Goal: Task Accomplishment & Management: Use online tool/utility

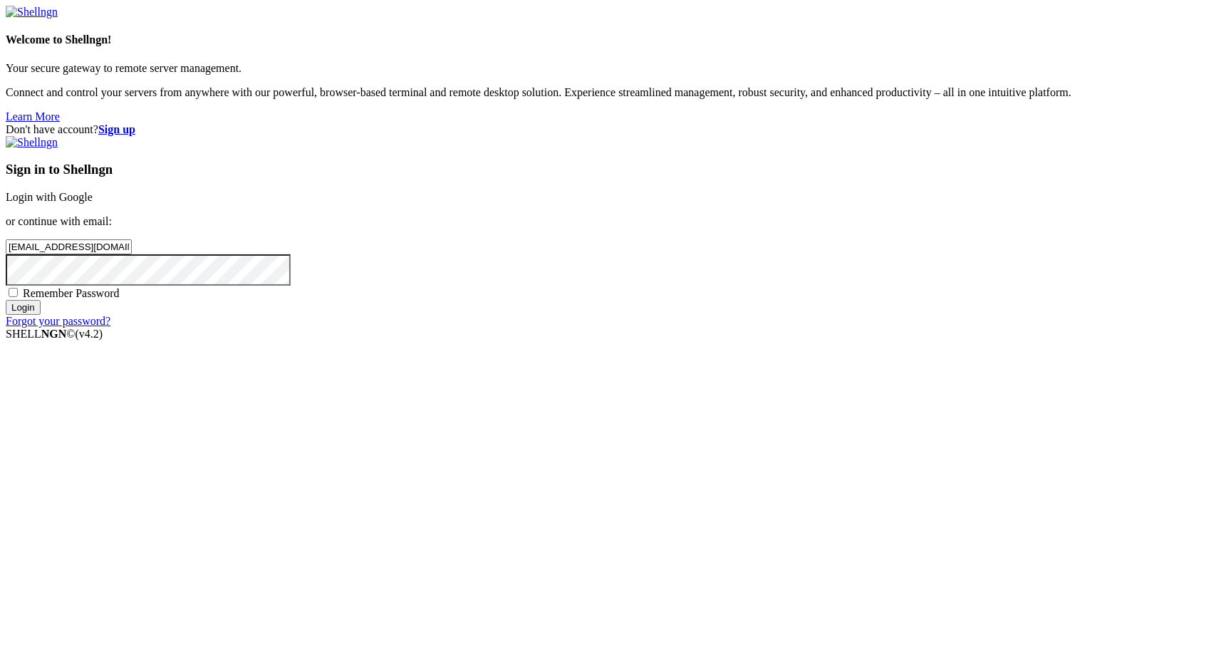
click at [41, 315] on input "Login" at bounding box center [23, 307] width 35 height 15
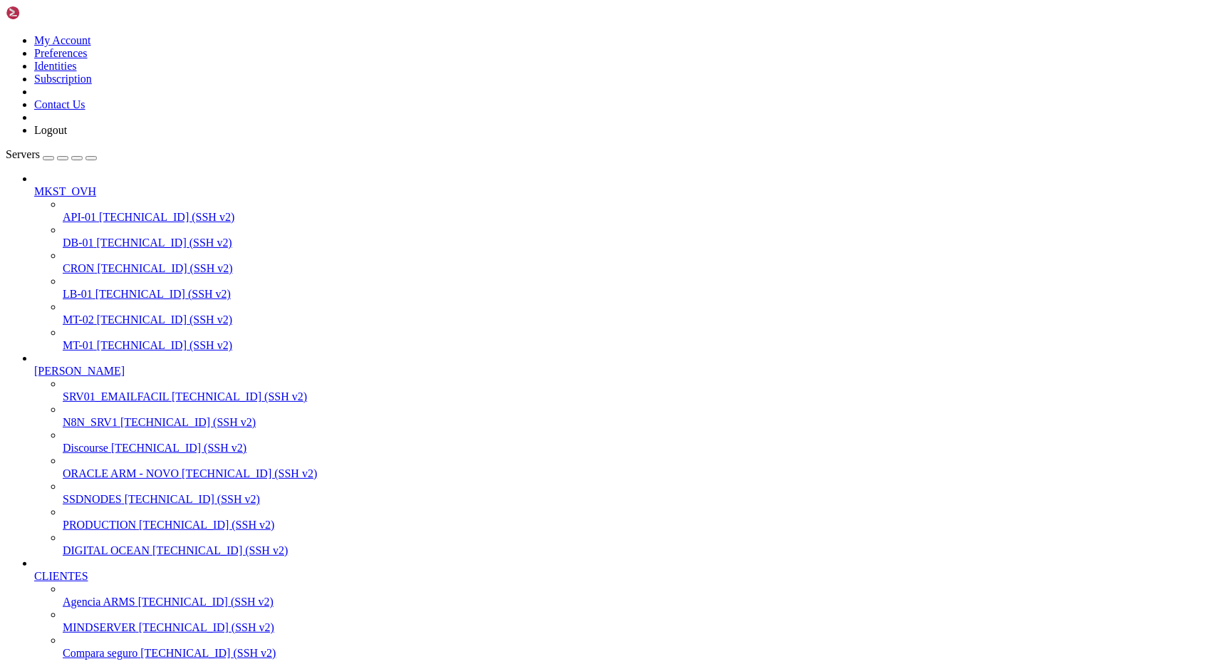
scroll to position [1795006, 0]
drag, startPoint x: 110, startPoint y: 386, endPoint x: 110, endPoint y: 421, distance: 34.9
click at [115, 416] on span "N8N_SRV1" at bounding box center [90, 422] width 55 height 12
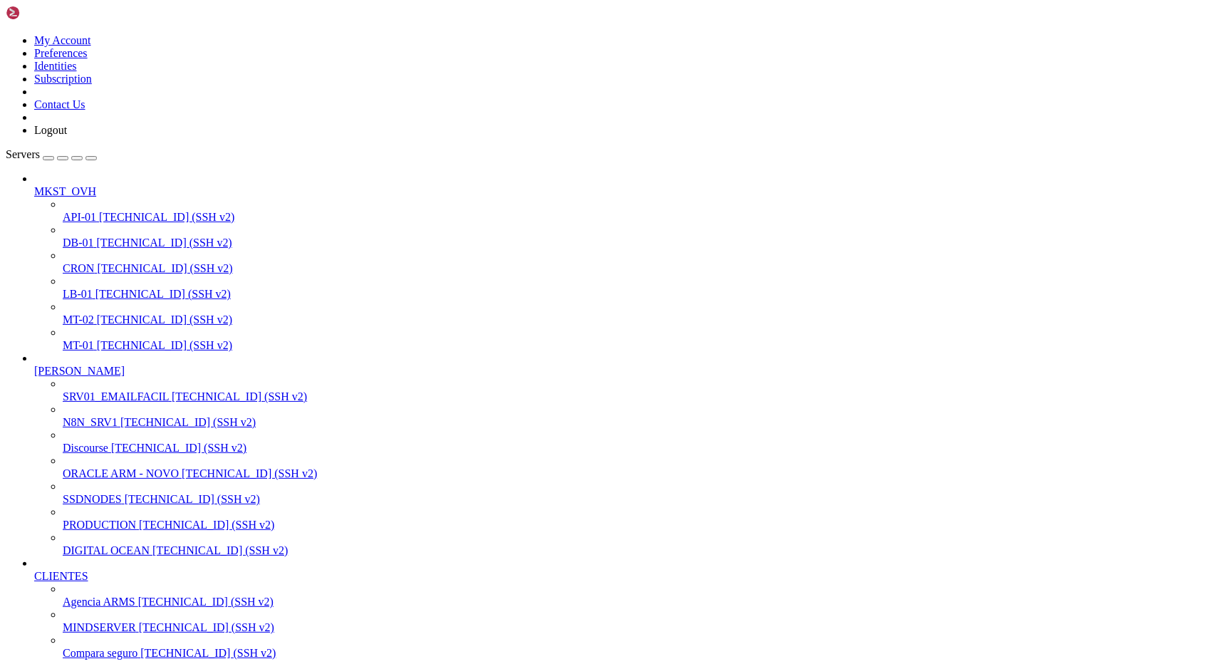
scroll to position [0, 0]
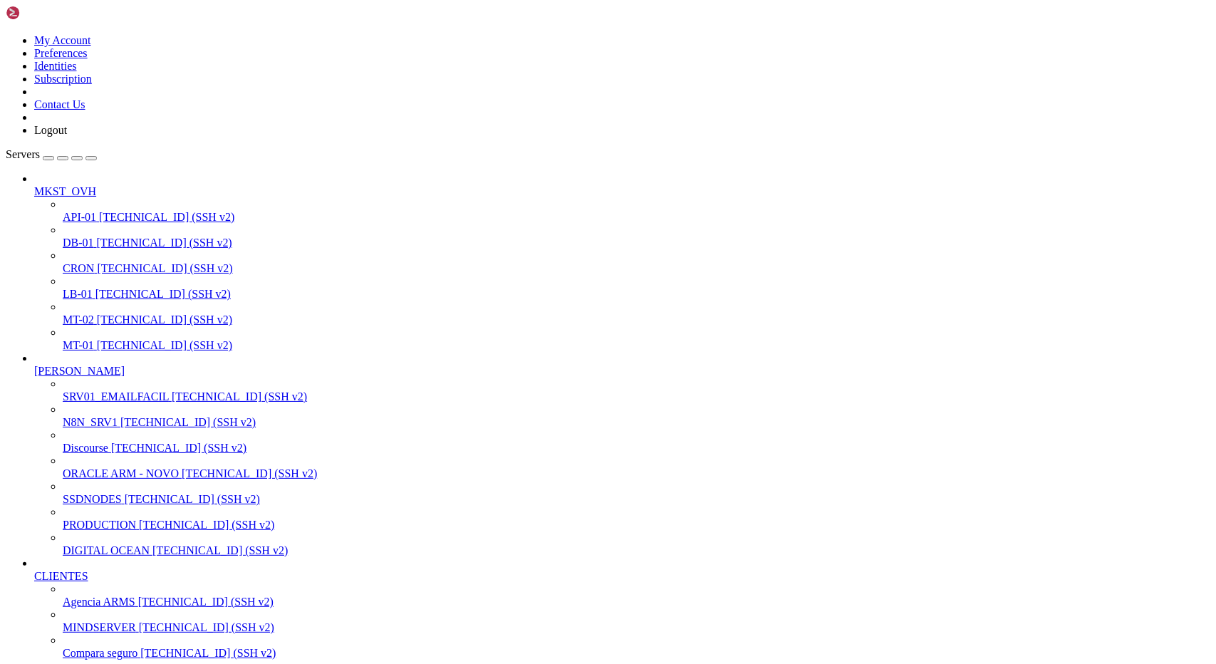
drag, startPoint x: 11, startPoint y: 1953, endPoint x: 15, endPoint y: 1980, distance: 26.6
drag, startPoint x: 204, startPoint y: 1786, endPoint x: 344, endPoint y: 1785, distance: 140.4
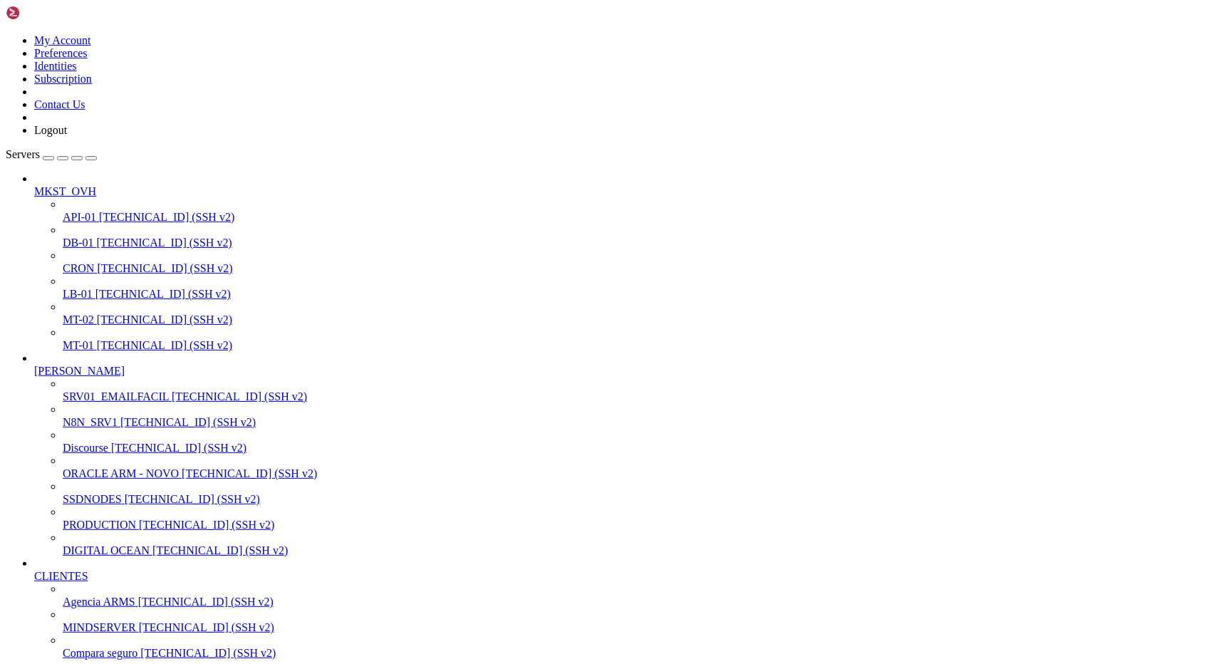
drag, startPoint x: 108, startPoint y: 1807, endPoint x: 452, endPoint y: 1809, distance: 344.2
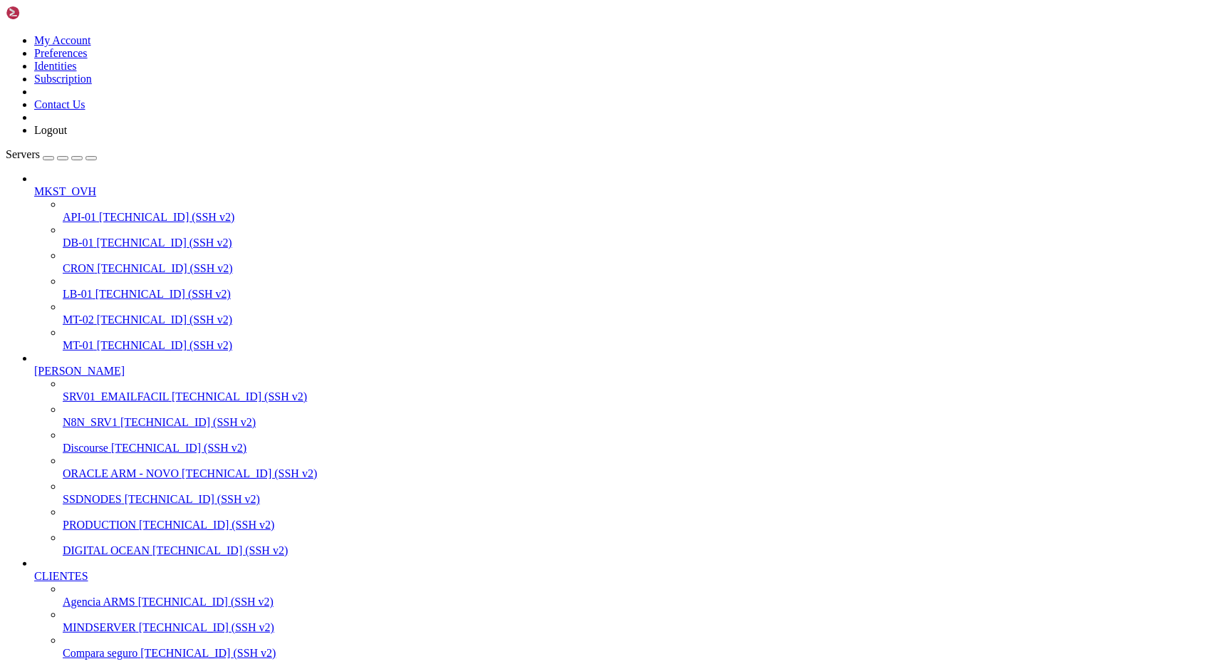
scroll to position [8468, 0]
drag, startPoint x: 234, startPoint y: 1639, endPoint x: 369, endPoint y: 1638, distance: 135.4
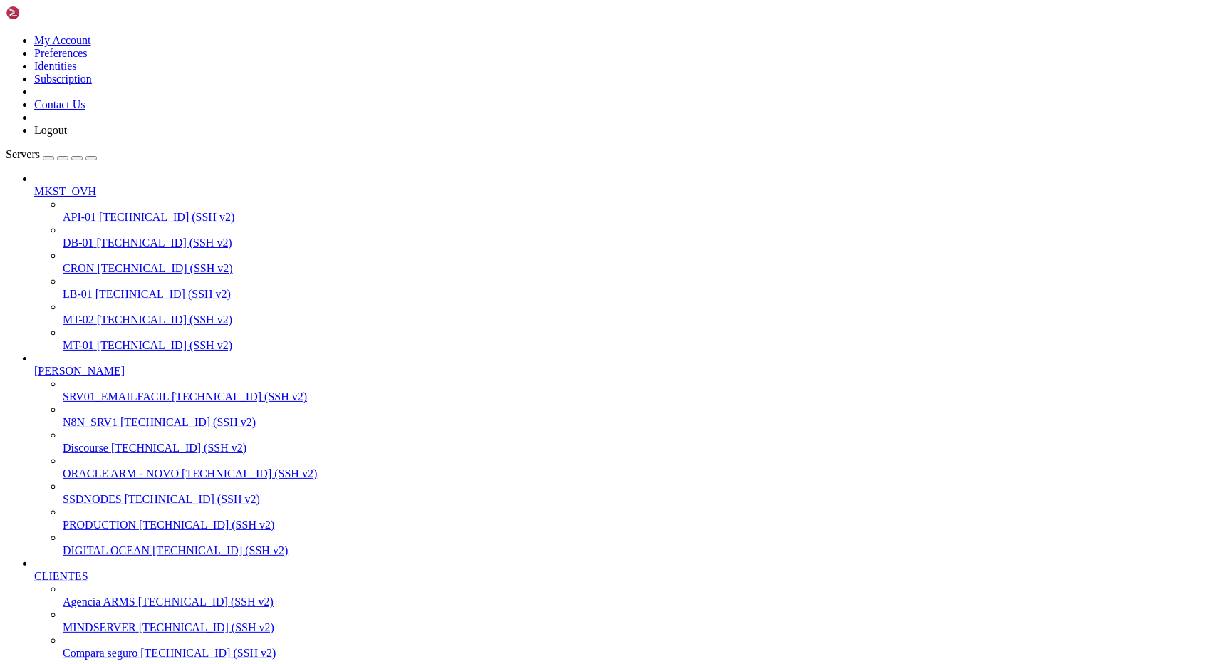
scroll to position [591, 0]
drag, startPoint x: 464, startPoint y: 1975, endPoint x: 169, endPoint y: 1973, distance: 295.0
